Goal: Navigation & Orientation: Find specific page/section

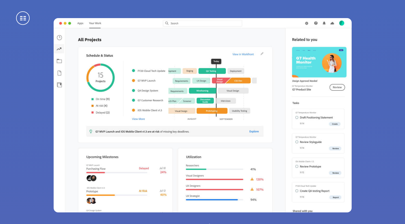
click at [27, 17] on span at bounding box center [23, 18] width 14 height 14
